Goal: Navigation & Orientation: Find specific page/section

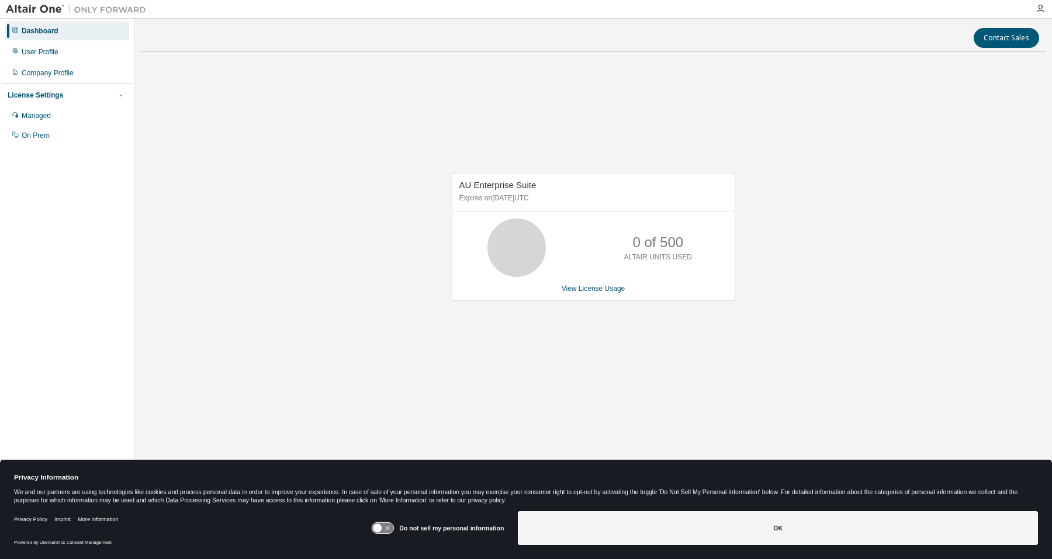
click at [594, 295] on div "AU Enterprise Suite Expires on [DATE] UTC 0 of 500 ALTAIR UNITS USED View Licen…" at bounding box center [594, 236] width 284 height 127
click at [594, 291] on link "View License Usage" at bounding box center [594, 289] width 64 height 8
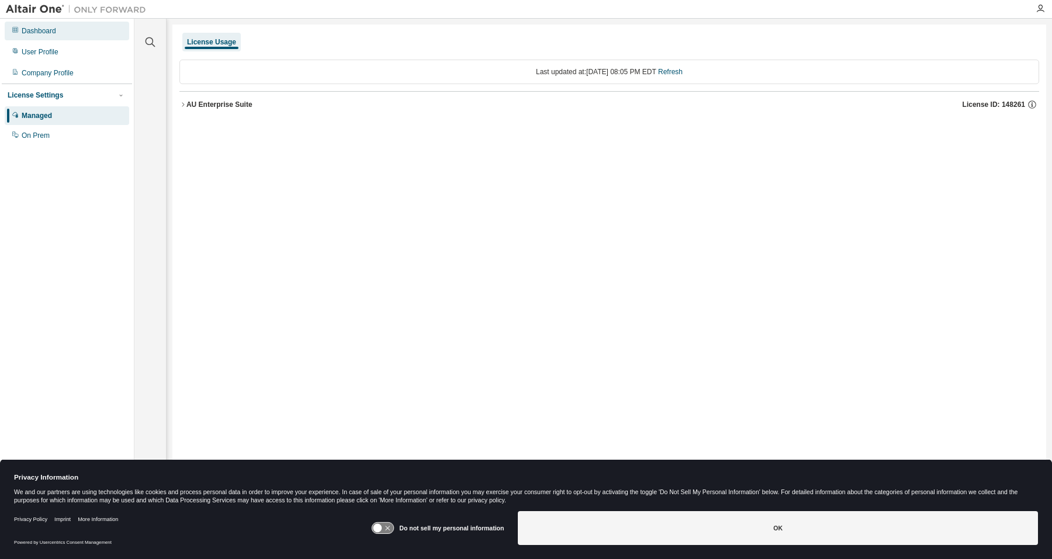
click at [37, 37] on div "Dashboard" at bounding box center [67, 31] width 125 height 19
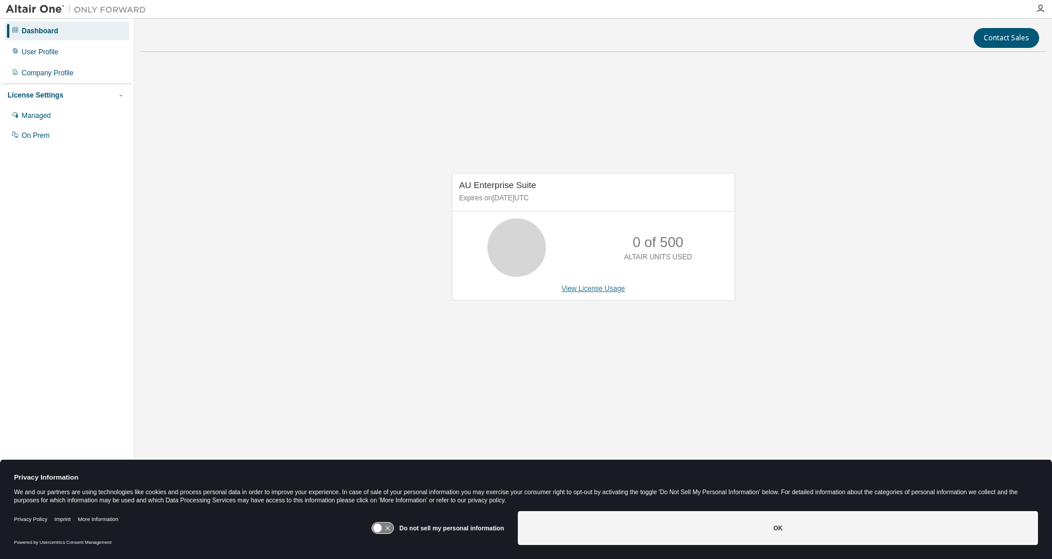
click at [576, 285] on link "View License Usage" at bounding box center [594, 289] width 64 height 8
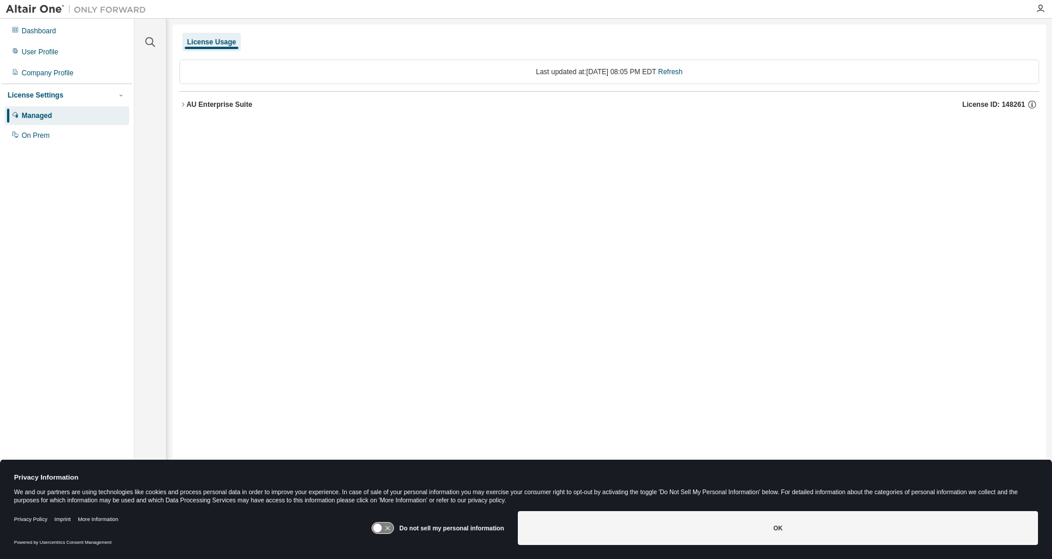
click at [211, 102] on div "AU Enterprise Suite" at bounding box center [219, 104] width 66 height 9
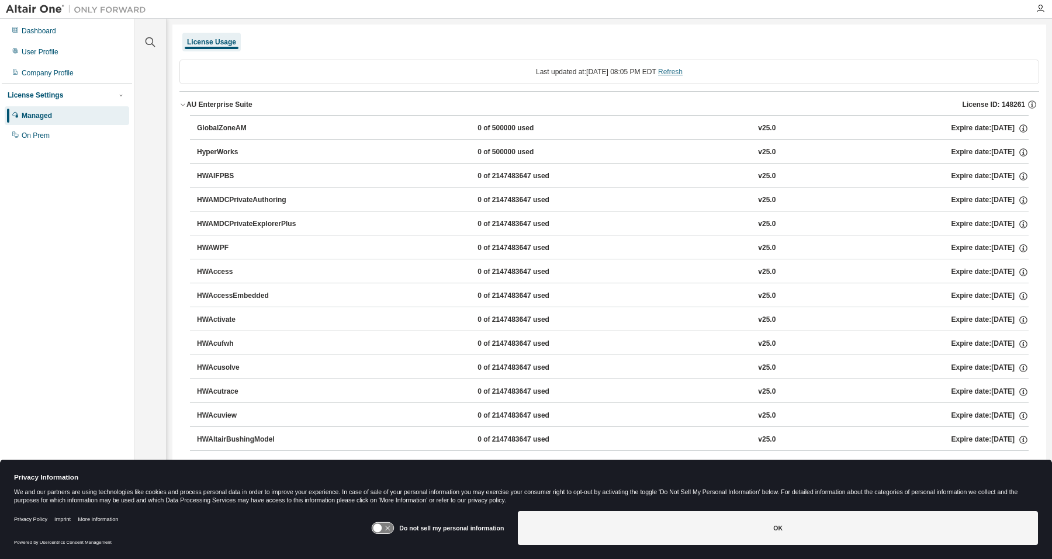
click at [683, 74] on link "Refresh" at bounding box center [670, 72] width 25 height 8
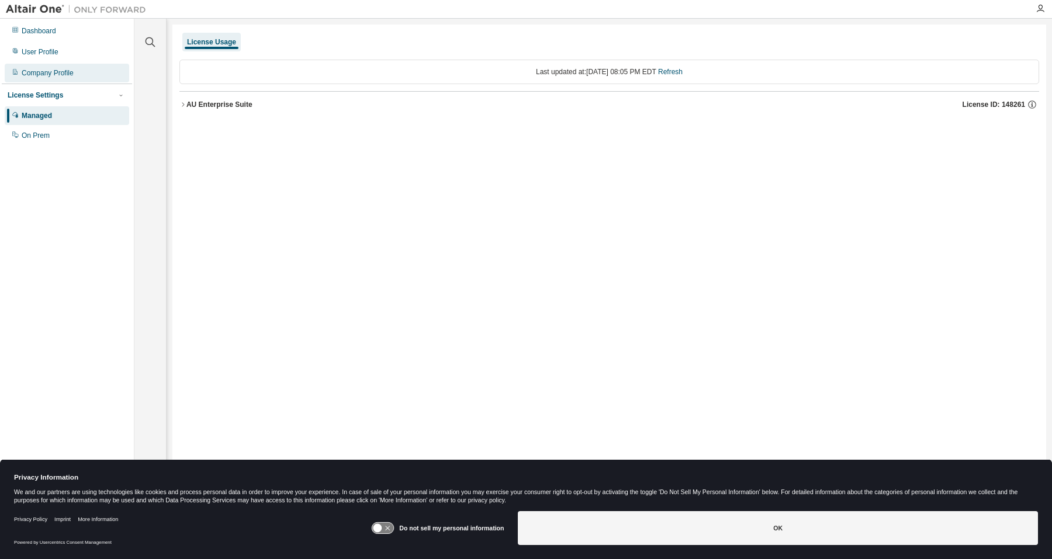
click at [53, 78] on div "Company Profile" at bounding box center [67, 73] width 125 height 19
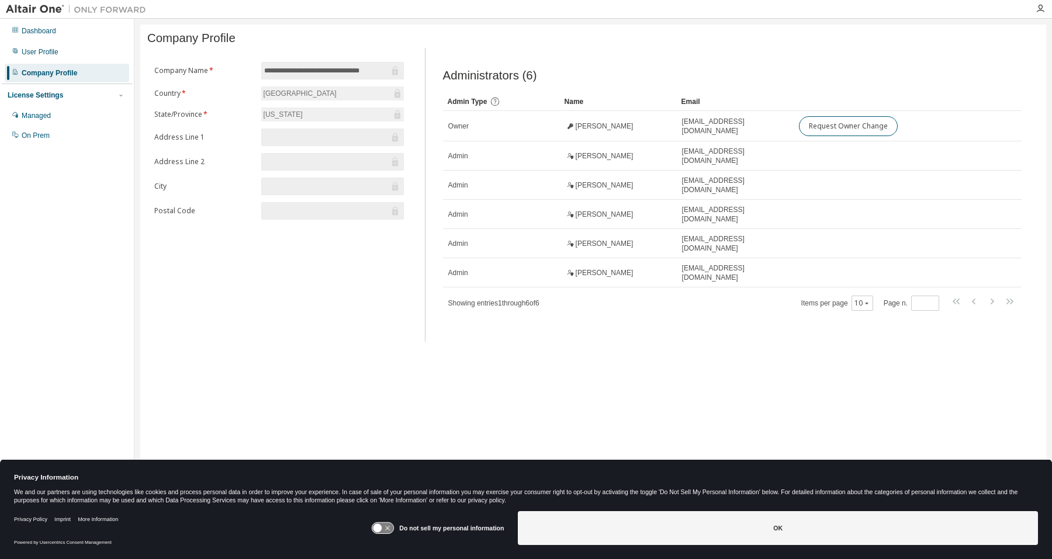
click at [48, 64] on div "Company Profile" at bounding box center [67, 73] width 125 height 19
click at [48, 56] on div "User Profile" at bounding box center [40, 51] width 37 height 9
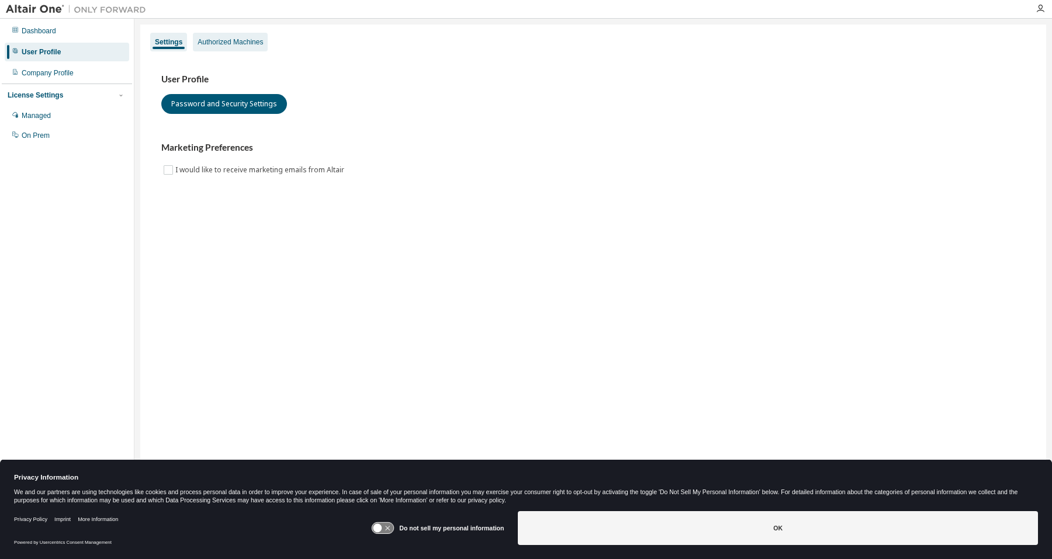
click at [207, 40] on div "Authorized Machines" at bounding box center [230, 41] width 65 height 9
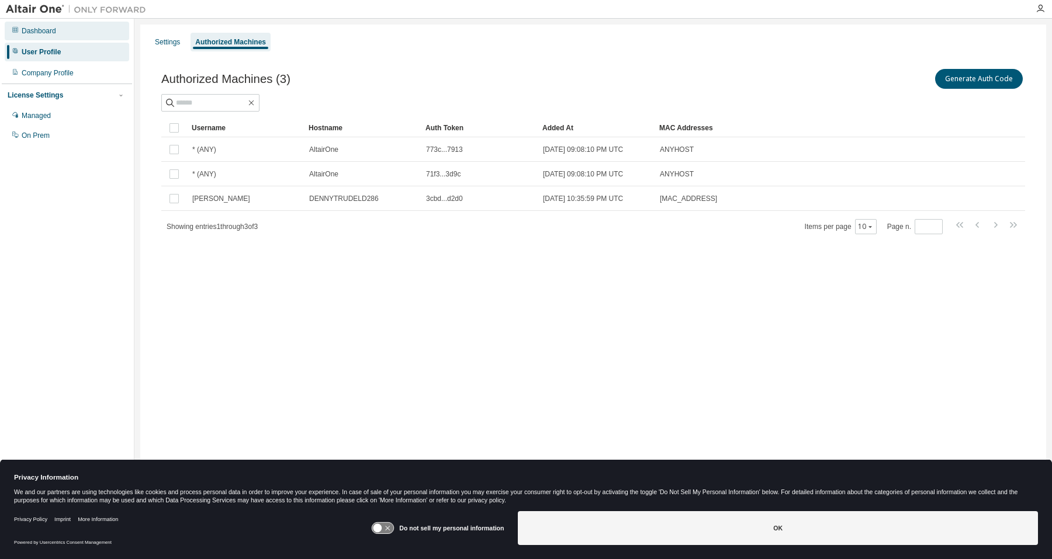
click at [62, 31] on div "Dashboard" at bounding box center [67, 31] width 125 height 19
